Goal: Information Seeking & Learning: Learn about a topic

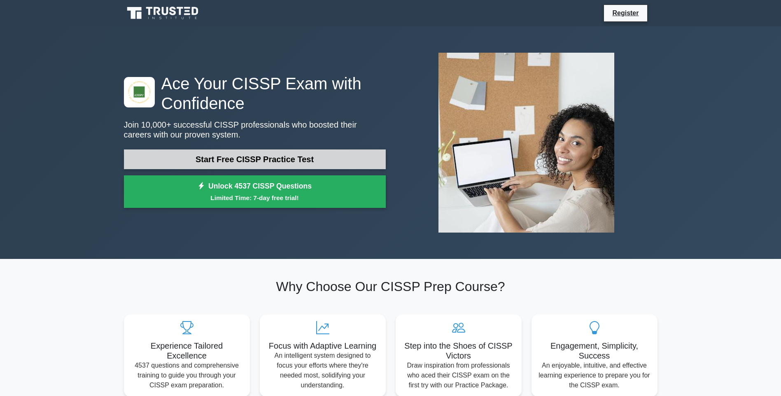
click at [205, 167] on link "Start Free CISSP Practice Test" at bounding box center [255, 160] width 262 height 20
click at [178, 157] on link "Start Free CISSP Practice Test" at bounding box center [255, 160] width 262 height 20
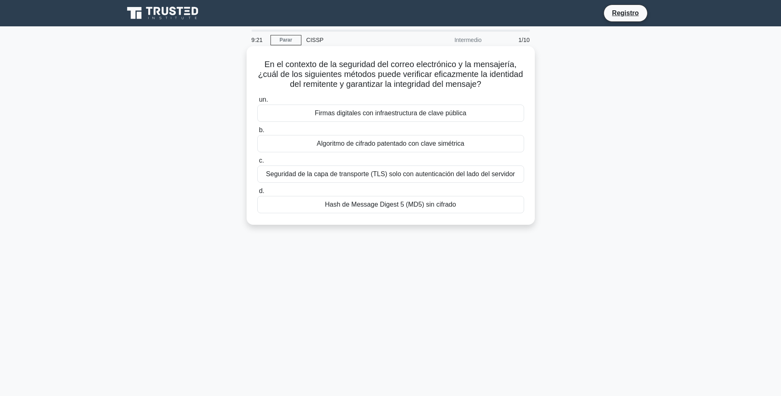
click at [316, 80] on font "En el contexto de la seguridad del correo electrónico y la mensajería, ¿cuál de…" at bounding box center [390, 74] width 265 height 29
click at [380, 206] on div "Hash de Message Digest 5 (MD5) sin cifrado" at bounding box center [390, 204] width 267 height 17
click at [257, 194] on input "d. Hash de Message Digest 5 (MD5) sin cifrado" at bounding box center [257, 191] width 0 height 5
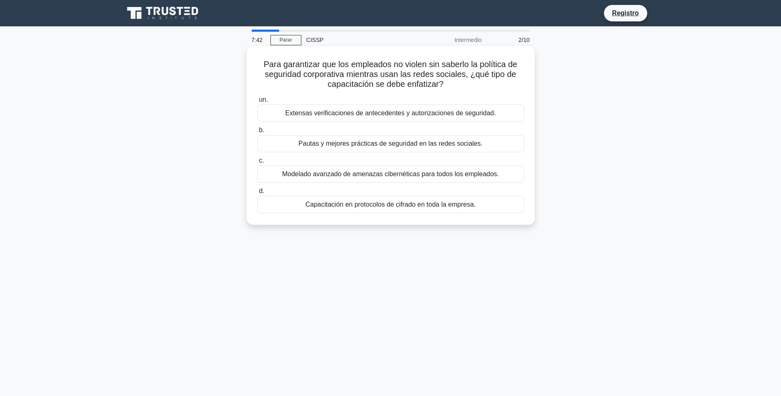
click at [368, 148] on div "Pautas y mejores prácticas de seguridad en las redes sociales." at bounding box center [390, 143] width 267 height 17
click at [257, 133] on input "b. Pautas y mejores prácticas de seguridad en las redes sociales." at bounding box center [257, 130] width 0 height 5
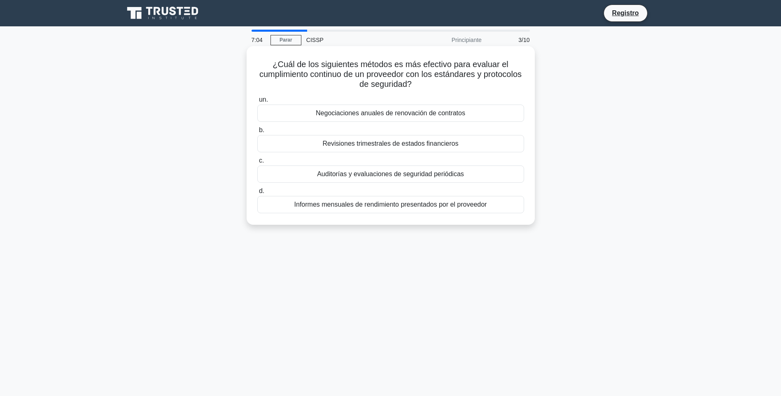
click at [367, 173] on div "Auditorías y evaluaciones de seguridad periódicas" at bounding box center [390, 174] width 267 height 17
click at [257, 164] on input "c. Auditorías y evaluaciones de seguridad periódicas" at bounding box center [257, 160] width 0 height 5
click at [393, 115] on div "Registros de asignación de usuarios de activos" at bounding box center [390, 113] width 267 height 17
click at [381, 114] on div "Registros de asignación de usuarios de activos" at bounding box center [390, 113] width 267 height 17
click at [257, 103] on input "un. Registros de asignación de usuarios de activos" at bounding box center [257, 99] width 0 height 5
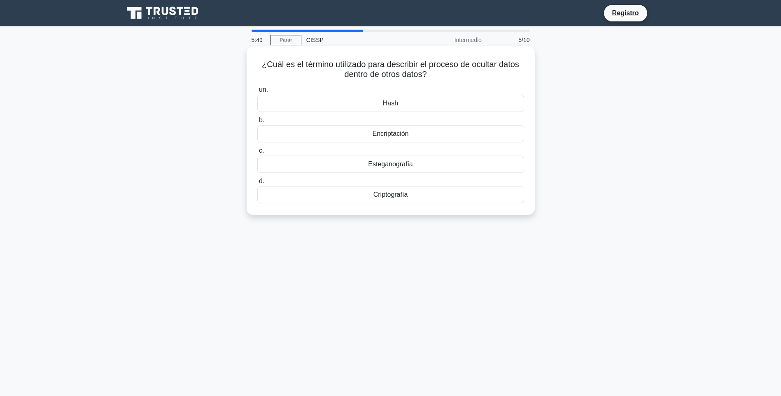
click at [398, 165] on div "Esteganografía" at bounding box center [390, 164] width 267 height 17
click at [257, 154] on input "c. Esteganografía" at bounding box center [257, 150] width 0 height 5
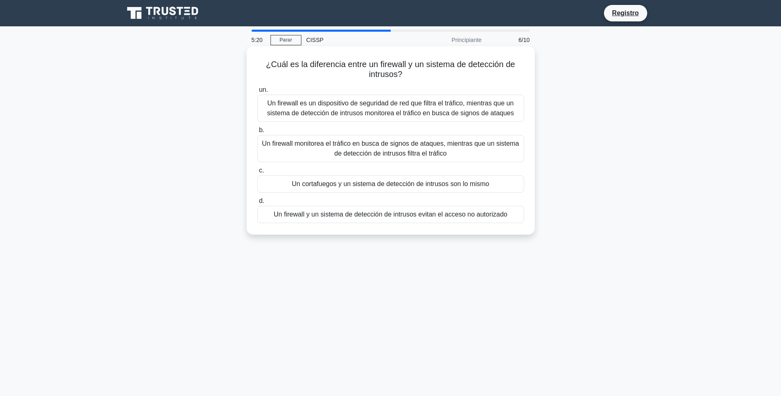
click at [398, 111] on div "Un firewall es un dispositivo de seguridad de red que filtra el tráfico, mientr…" at bounding box center [390, 108] width 267 height 27
click at [257, 93] on input "un. Un firewall es un dispositivo de seguridad de red que filtra el tráfico, mi…" at bounding box center [257, 89] width 0 height 5
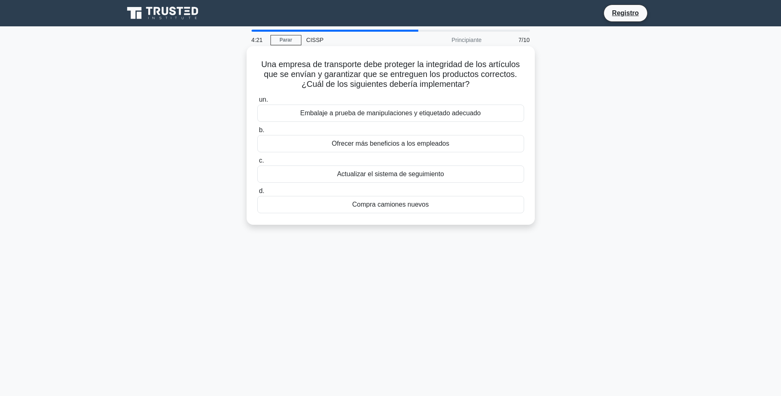
click at [341, 115] on div "Embalaje a prueba de manipulaciones y etiquetado adecuado" at bounding box center [390, 113] width 267 height 17
click at [257, 103] on input "un. Embalaje a prueba de manipulaciones y etiquetado adecuado" at bounding box center [257, 99] width 0 height 5
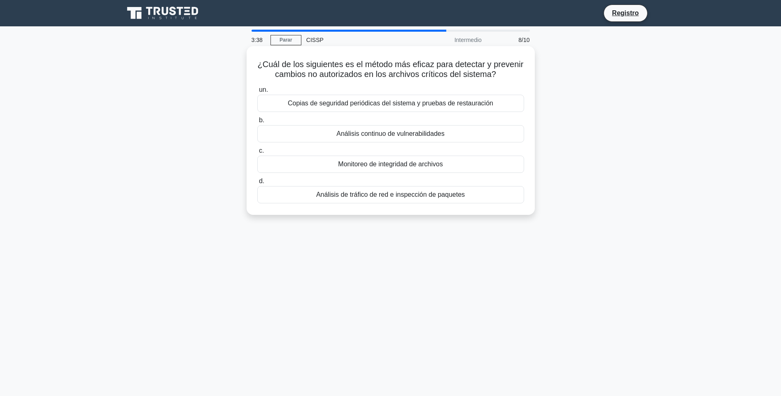
click at [376, 166] on div "Monitoreo de integridad de archivos" at bounding box center [390, 164] width 267 height 17
click at [257, 154] on input "c. Monitoreo de integridad de archivos" at bounding box center [257, 150] width 0 height 5
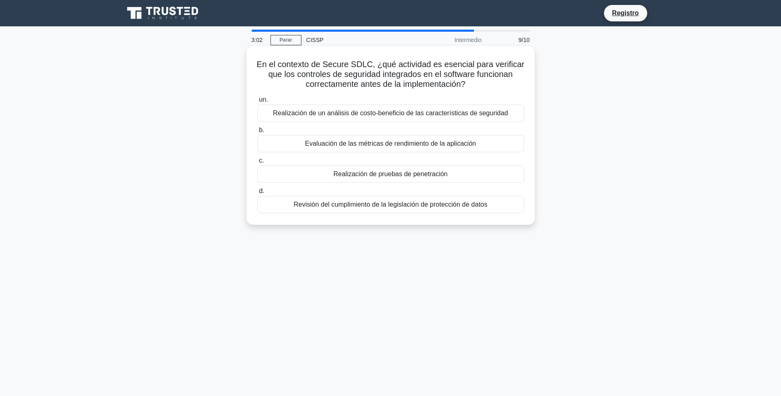
click at [379, 177] on div "Realización de pruebas de penetración" at bounding box center [390, 174] width 267 height 17
click at [257, 164] on input "c. Realización de pruebas de penetración" at bounding box center [257, 160] width 0 height 5
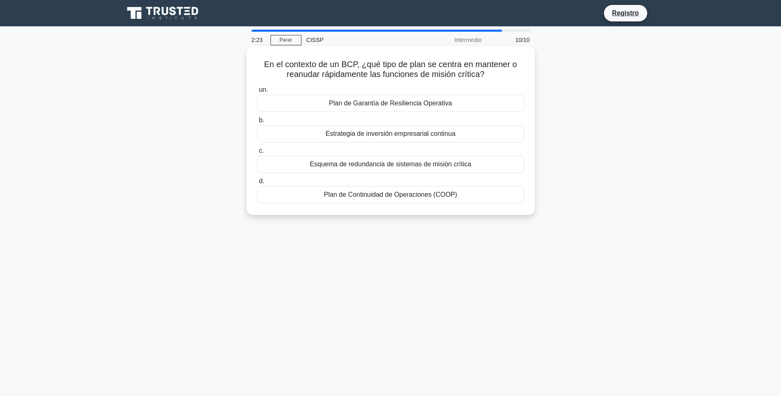
click at [396, 106] on div "Plan de Garantía de Resiliencia Operativa" at bounding box center [390, 103] width 267 height 17
click at [257, 93] on input "un. Plan de Garantía de Resiliencia Operativa" at bounding box center [257, 89] width 0 height 5
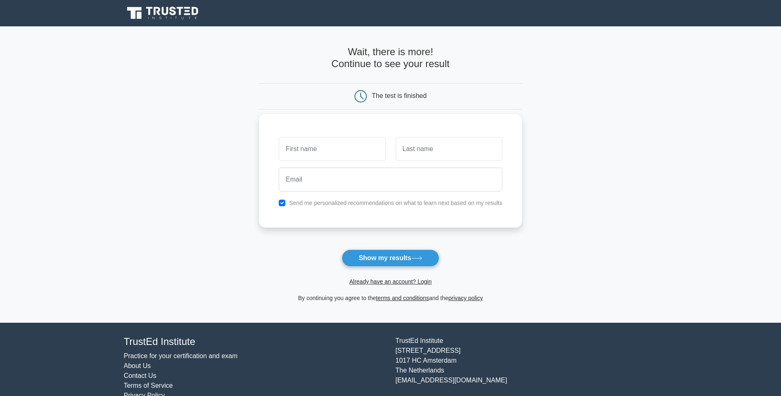
click at [297, 150] on input "text" at bounding box center [332, 149] width 107 height 24
type input "Alan"
type input "Ozaeta"
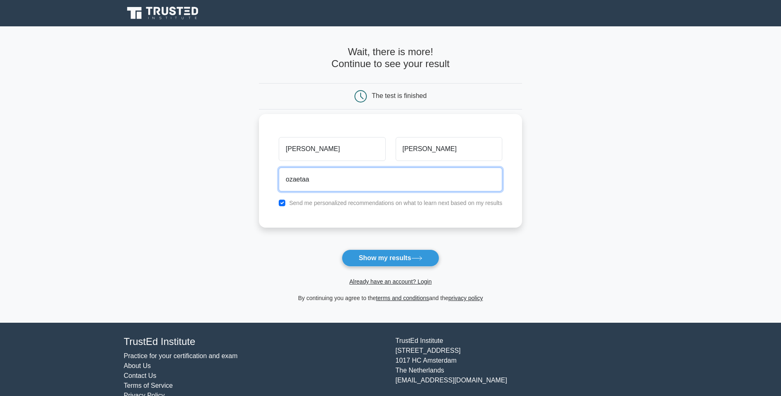
type input "ozaetaa@gmail.com"
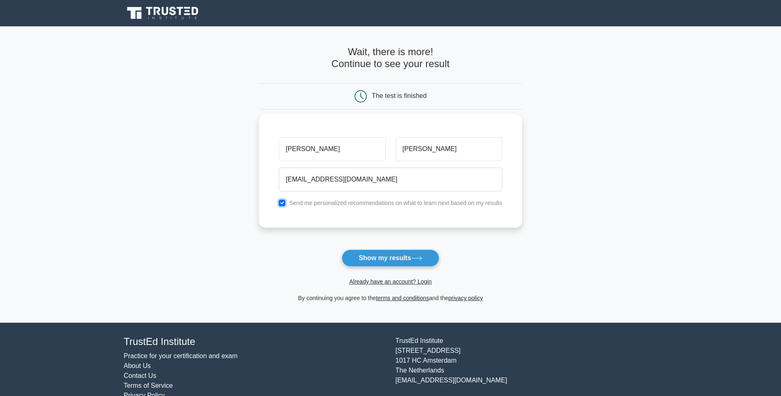
click at [279, 203] on input "checkbox" at bounding box center [282, 203] width 7 height 7
checkbox input "false"
click at [380, 259] on button "Show my results" at bounding box center [390, 258] width 97 height 17
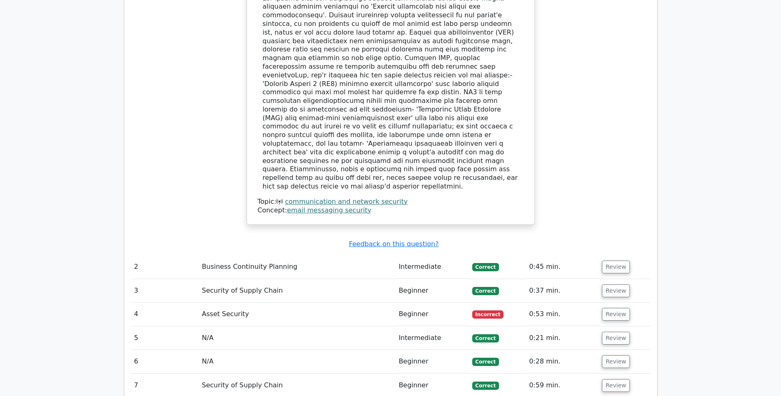
scroll to position [989, 0]
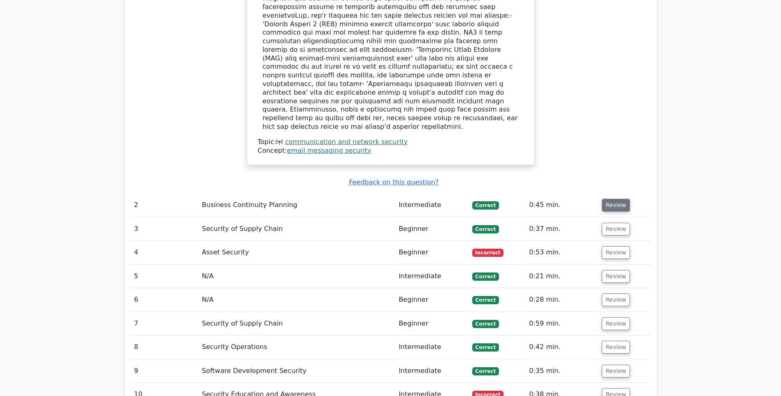
click at [621, 199] on button "Review" at bounding box center [616, 205] width 28 height 13
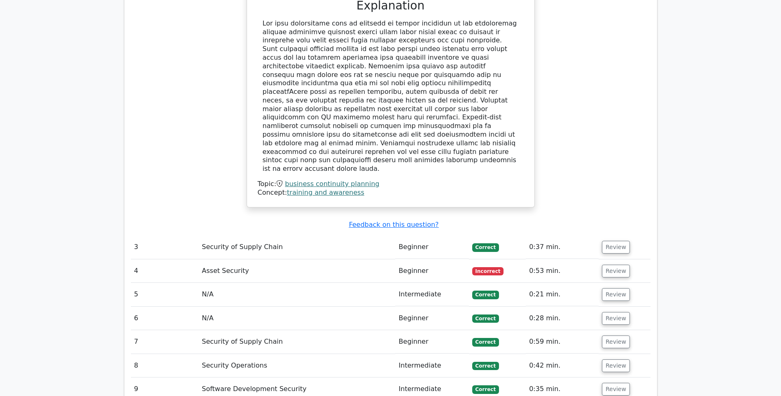
scroll to position [1400, 0]
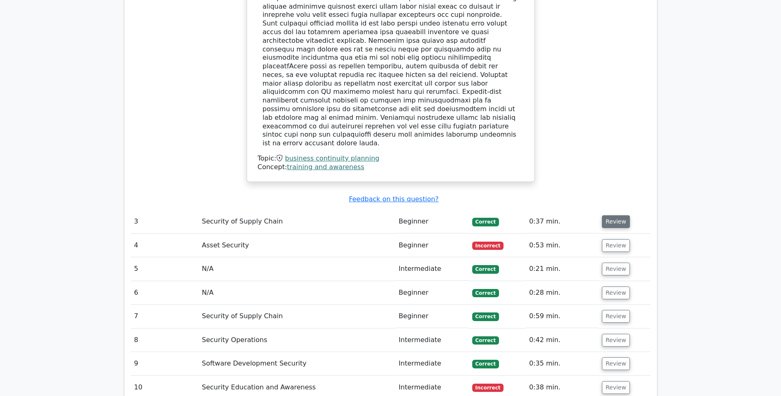
click at [610, 215] on button "Review" at bounding box center [616, 221] width 28 height 13
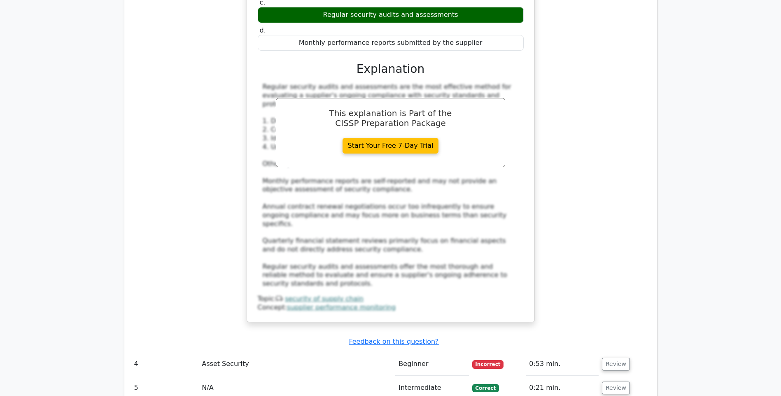
scroll to position [1812, 0]
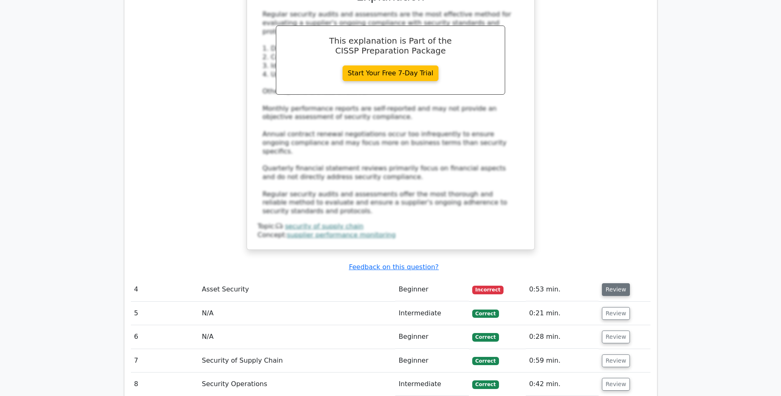
click at [608, 283] on button "Review" at bounding box center [616, 289] width 28 height 13
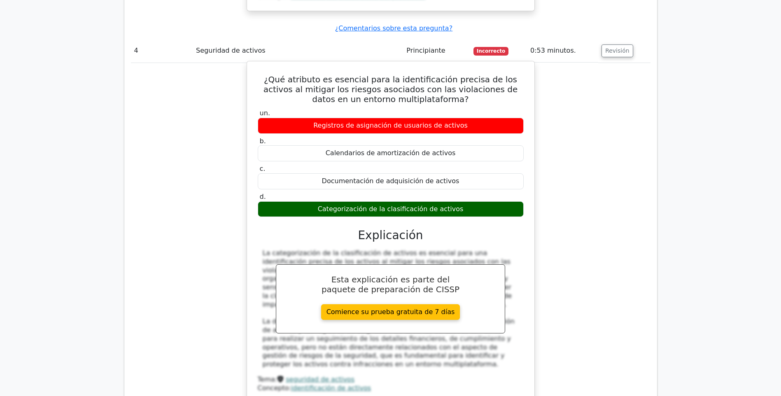
scroll to position [2183, 0]
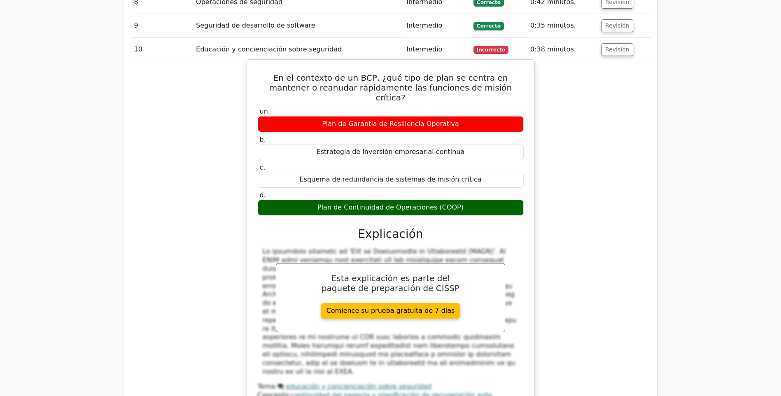
scroll to position [2636, 0]
